Goal: Task Accomplishment & Management: Manage account settings

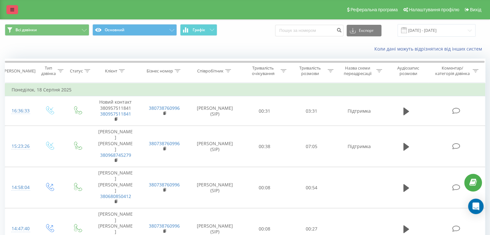
click at [13, 8] on icon at bounding box center [12, 9] width 4 height 5
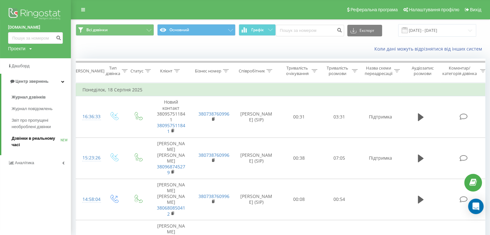
click at [35, 140] on span "Дзвінки в реальному часі" at bounding box center [36, 141] width 49 height 13
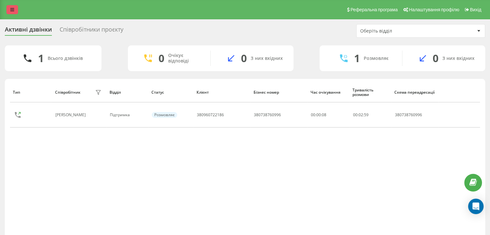
click at [9, 11] on link at bounding box center [12, 9] width 12 height 9
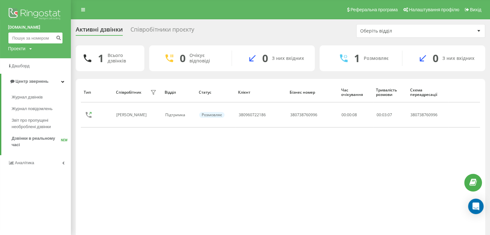
click at [36, 40] on input at bounding box center [35, 38] width 55 height 12
click at [36, 39] on input at bounding box center [35, 38] width 55 height 12
click at [38, 37] on input at bounding box center [35, 38] width 55 height 12
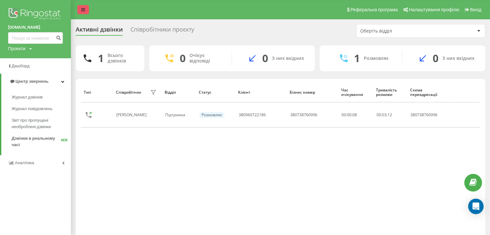
click at [88, 6] on link at bounding box center [83, 9] width 12 height 9
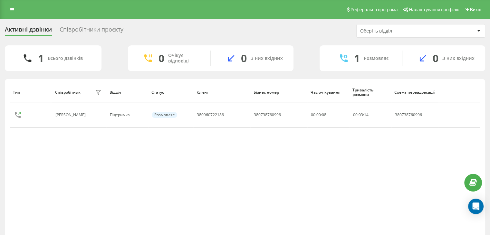
click at [4, 8] on div "Реферальна програма Налаштування профілю Вихід" at bounding box center [245, 9] width 490 height 19
click at [9, 5] on link at bounding box center [12, 9] width 12 height 9
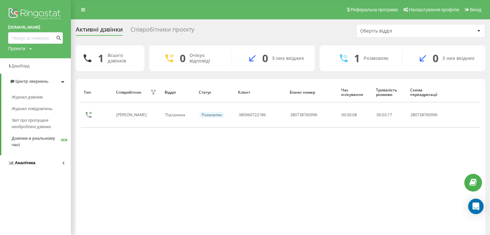
click at [27, 164] on span "Аналiтика" at bounding box center [25, 162] width 21 height 5
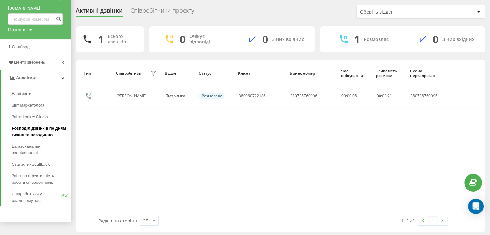
scroll to position [21, 0]
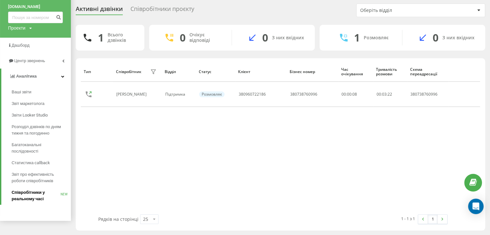
click at [43, 199] on span "Співробітники у реальному часі" at bounding box center [36, 195] width 49 height 13
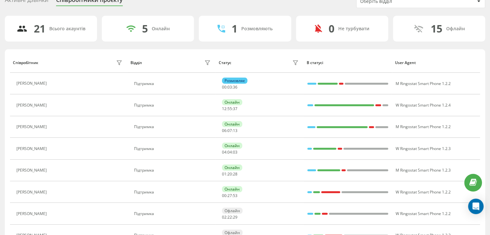
scroll to position [32, 0]
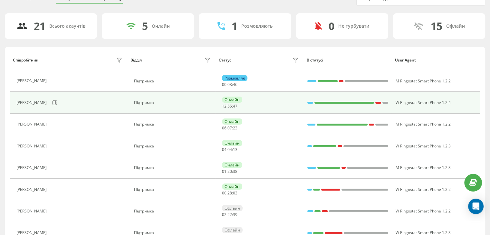
click at [32, 102] on div "[PERSON_NAME]" at bounding box center [32, 102] width 32 height 5
click at [450, 103] on span "W Ringostat Smart Phone 1.2.4" at bounding box center [422, 102] width 55 height 5
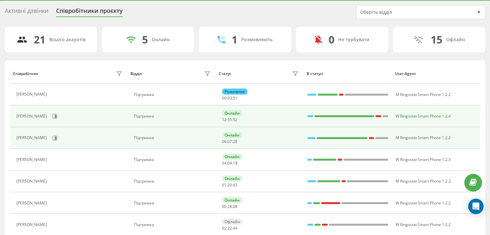
scroll to position [0, 0]
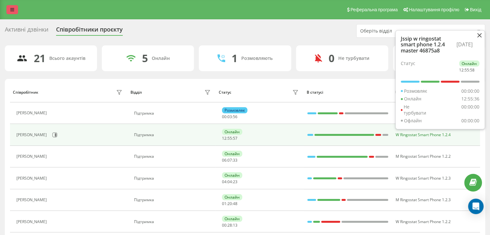
click at [6, 6] on link at bounding box center [12, 9] width 12 height 9
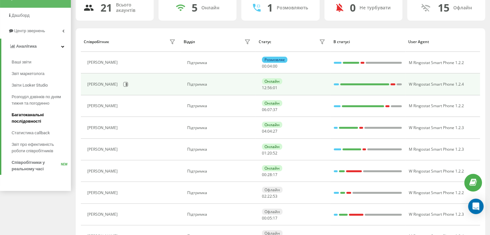
scroll to position [64, 0]
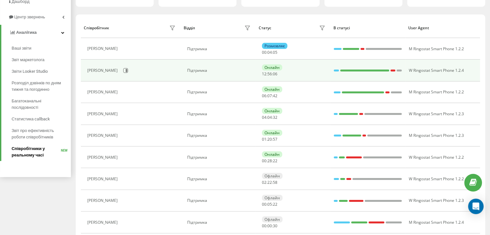
click at [32, 155] on span "Співробітники у реальному часі" at bounding box center [36, 151] width 49 height 13
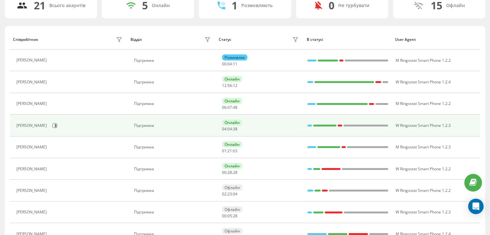
scroll to position [64, 0]
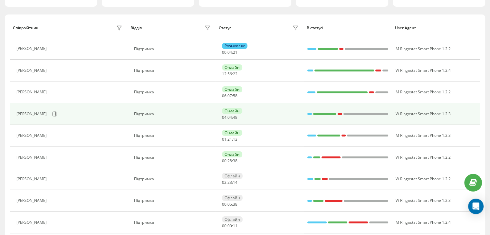
click at [451, 114] on div "W Ringostat Smart Phone 1.2.3" at bounding box center [423, 114] width 56 height 5
click at [229, 108] on div "Онлайн" at bounding box center [232, 111] width 20 height 6
click at [146, 113] on div "Підтримка" at bounding box center [173, 114] width 78 height 5
click at [55, 113] on icon at bounding box center [56, 113] width 2 height 3
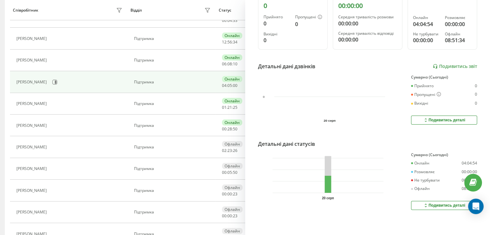
scroll to position [97, 0]
click at [423, 117] on icon at bounding box center [425, 119] width 5 height 5
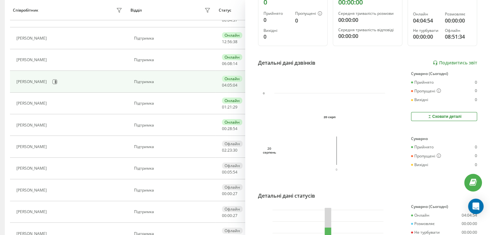
click at [420, 117] on button "Сховати деталі" at bounding box center [444, 116] width 66 height 9
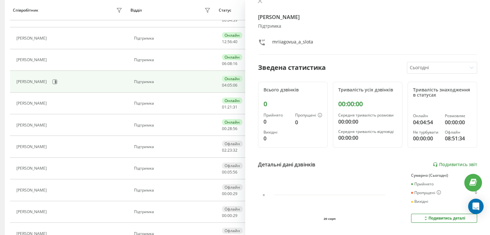
scroll to position [0, 0]
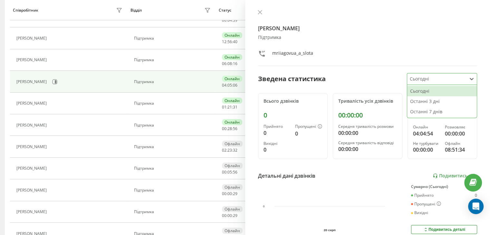
click at [416, 76] on div at bounding box center [436, 78] width 54 height 7
click at [425, 116] on div "Останні 7 днів" at bounding box center [442, 112] width 70 height 10
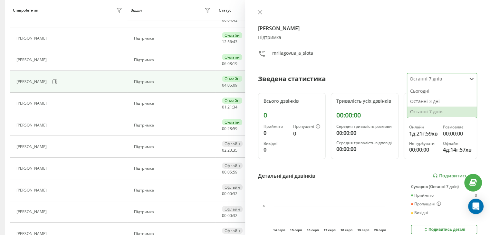
click at [432, 77] on div at bounding box center [436, 78] width 54 height 7
click at [424, 91] on div "Сьогодні" at bounding box center [442, 91] width 70 height 10
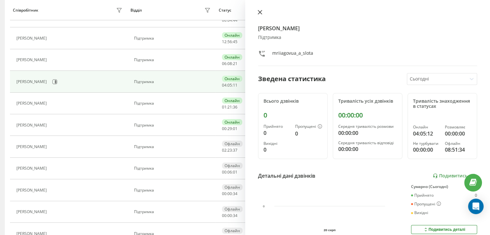
click at [262, 12] on button at bounding box center [260, 13] width 8 height 6
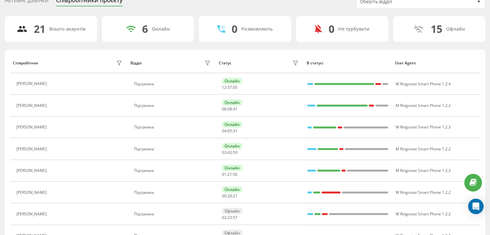
scroll to position [23, 0]
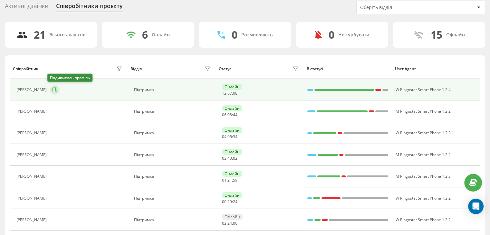
click at [55, 89] on button at bounding box center [55, 90] width 10 height 10
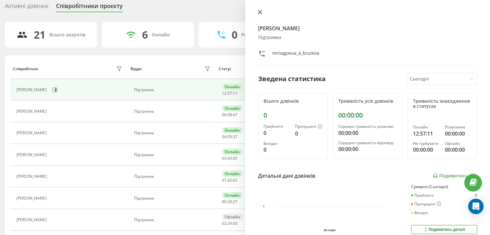
click at [259, 13] on icon at bounding box center [259, 12] width 5 height 5
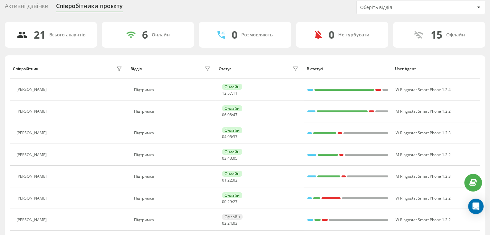
click at [12, 3] on div "Активні дзвінки" at bounding box center [26, 8] width 43 height 10
click at [48, 32] on div "21 Всього акаунтів" at bounding box center [51, 35] width 92 height 26
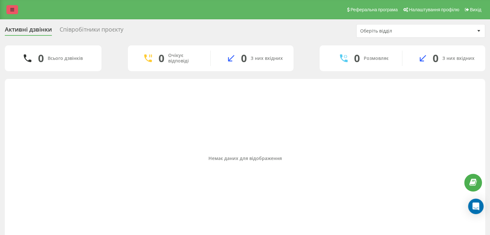
click at [12, 5] on link at bounding box center [12, 9] width 12 height 9
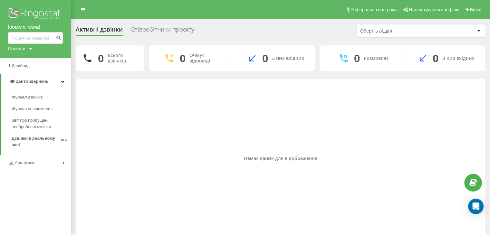
click at [23, 25] on link "[DOMAIN_NAME]" at bounding box center [35, 27] width 55 height 6
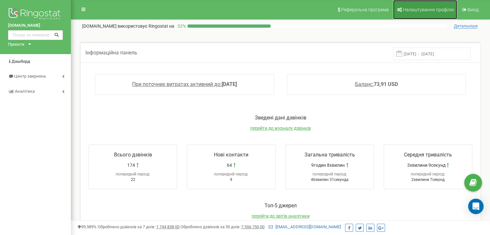
click at [438, 12] on span "Налаштування профілю" at bounding box center [428, 9] width 51 height 5
